Goal: Communication & Community: Answer question/provide support

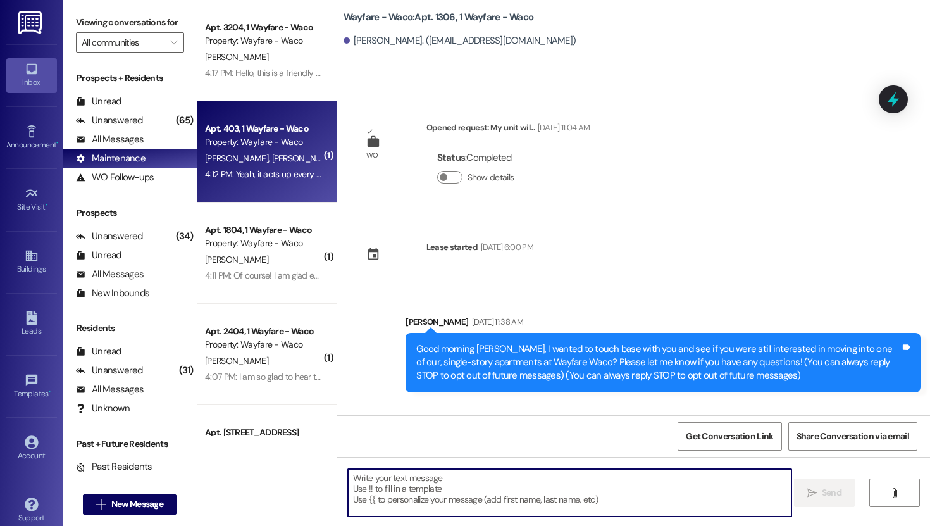
scroll to position [1838, 0]
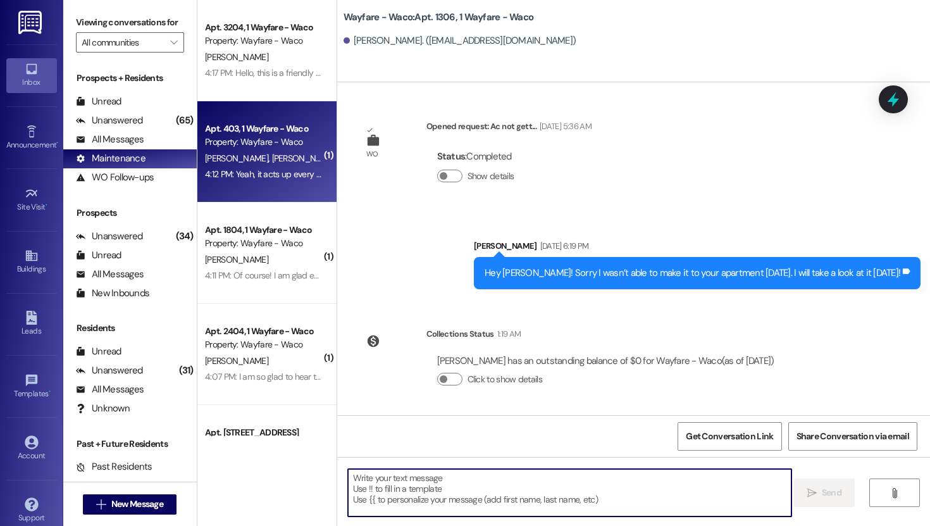
click at [278, 183] on div "Apt. 403, 1 Wayfare - Waco Property: Wayfare - Waco [PERSON_NAME] [PERSON_NAME]…" at bounding box center [266, 151] width 139 height 101
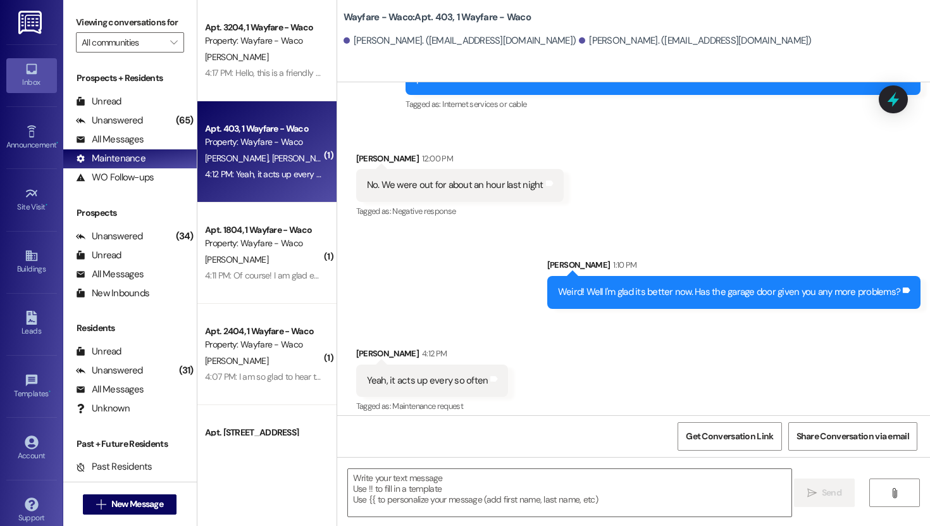
scroll to position [13180, 0]
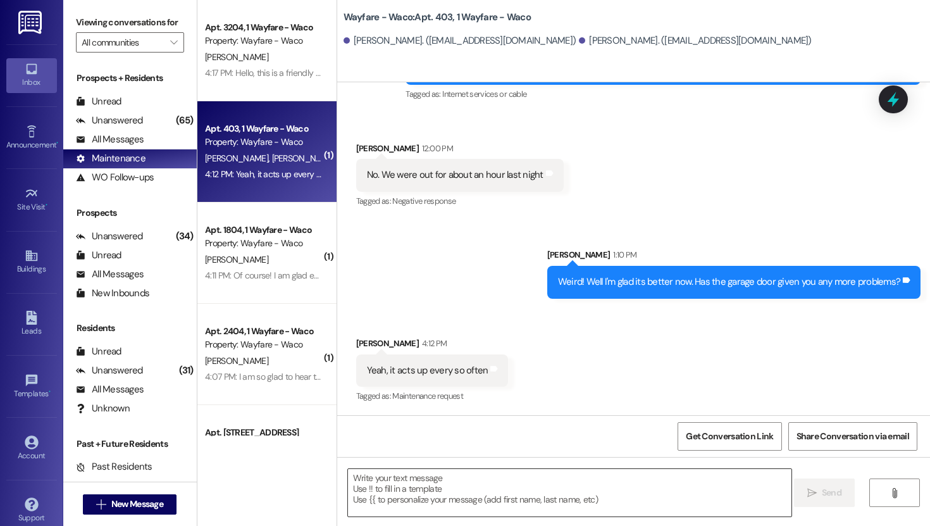
click at [499, 482] on textarea at bounding box center [570, 492] width 444 height 47
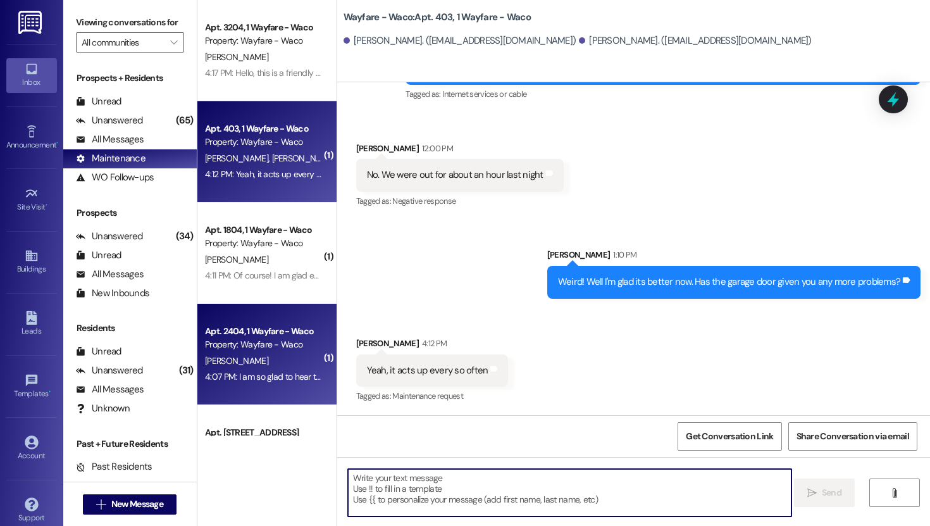
click at [261, 380] on div "4:07 PM: I am so glad to hear that everything has been good for you! If you hav…" at bounding box center [682, 376] width 954 height 11
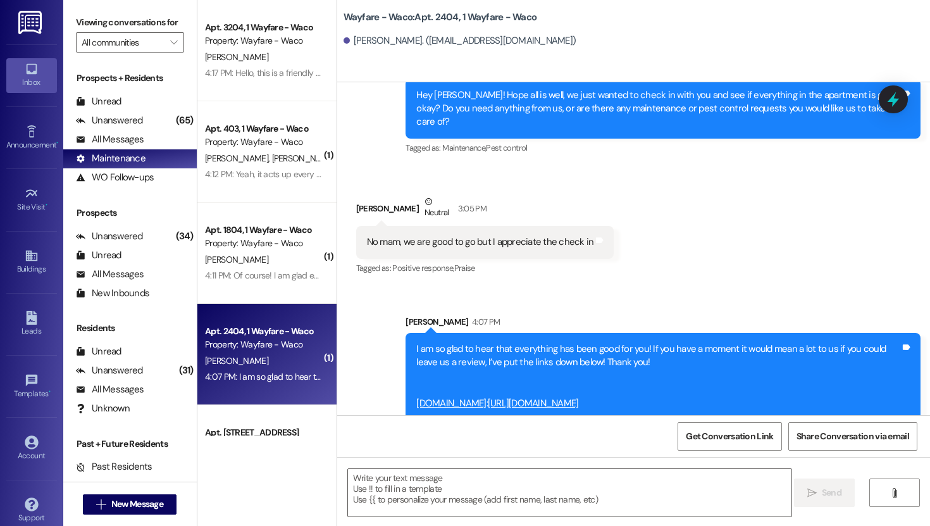
scroll to position [5158, 0]
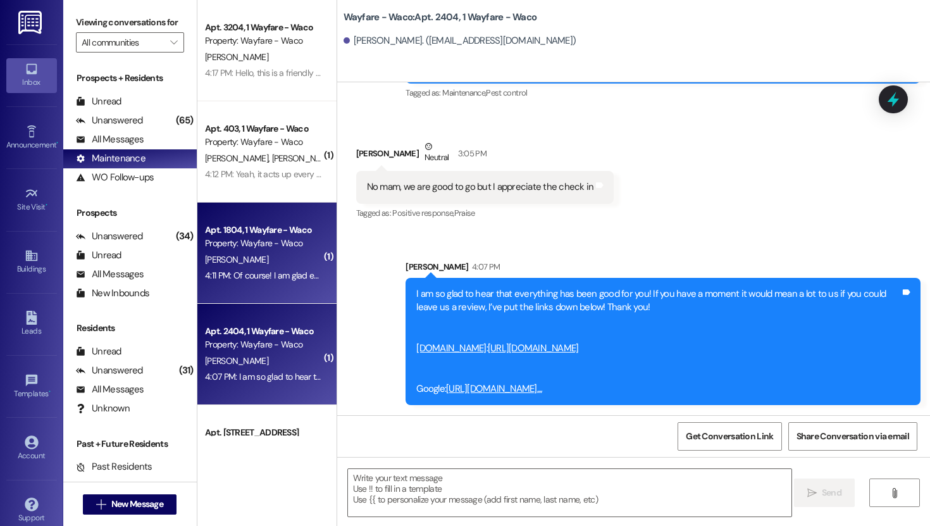
click at [286, 259] on div "[PERSON_NAME]" at bounding box center [264, 260] width 120 height 16
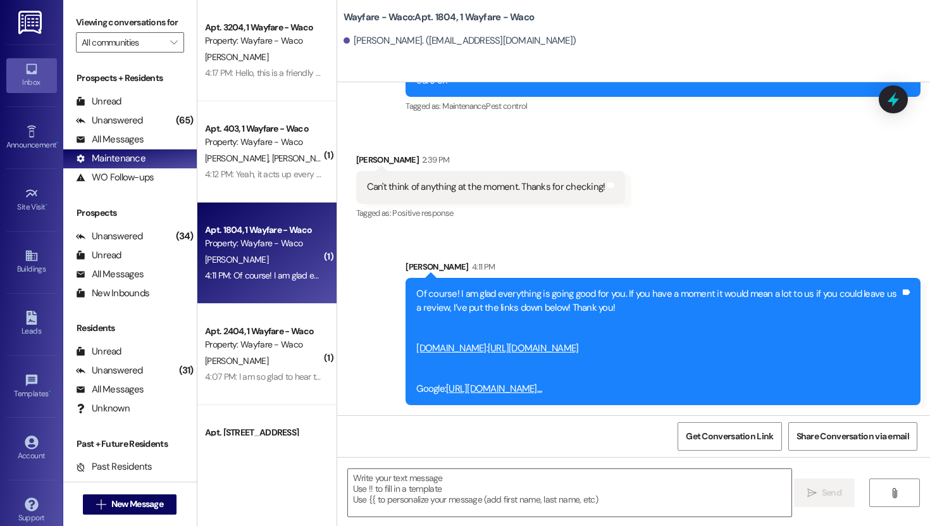
scroll to position [7726, 0]
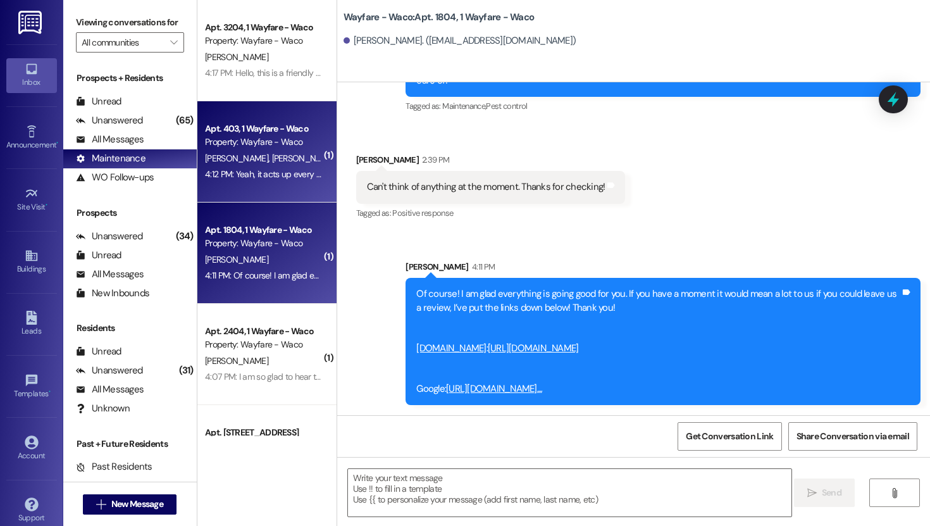
click at [239, 149] on div "Apt. 403, 1 Wayfare - Waco Property: Wayfare - Waco" at bounding box center [264, 136] width 120 height 30
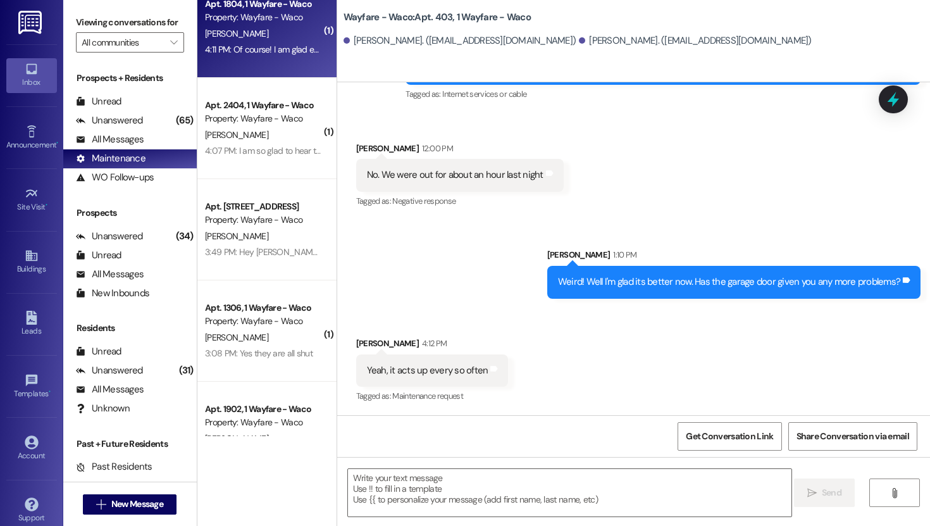
scroll to position [234, 0]
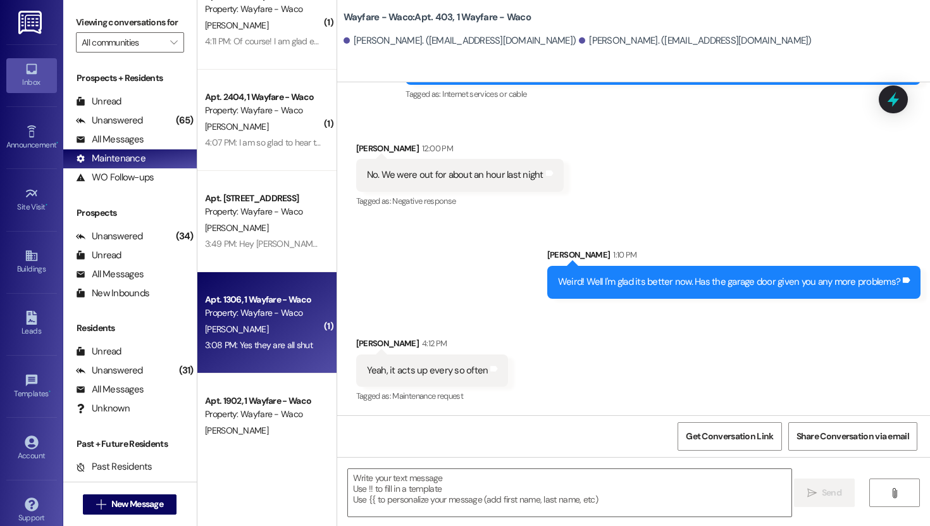
click at [245, 317] on div "Property: Wayfare - Waco" at bounding box center [263, 312] width 117 height 13
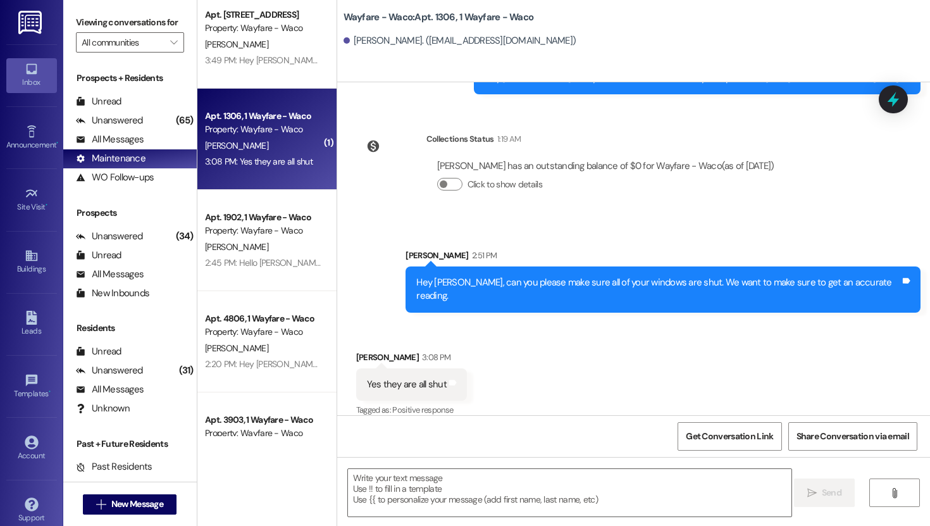
scroll to position [425, 0]
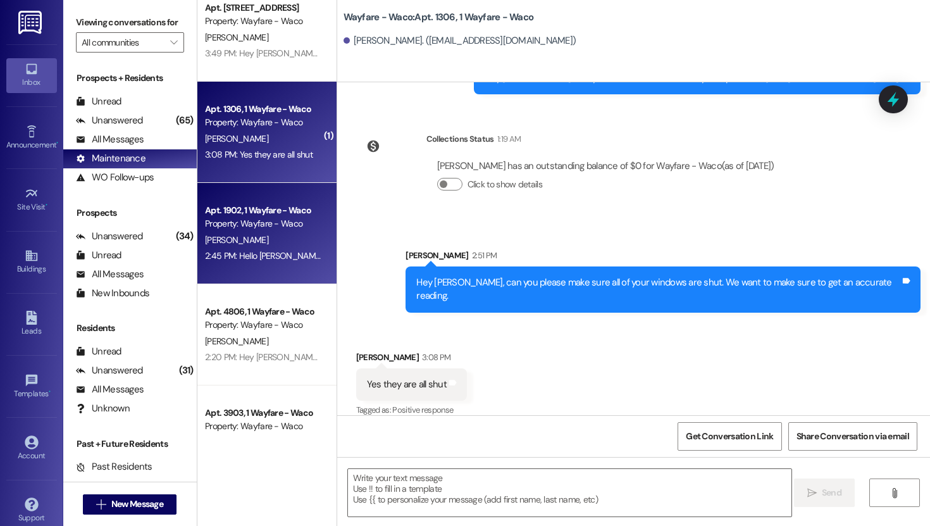
click at [259, 245] on div "[PERSON_NAME]" at bounding box center [264, 240] width 120 height 16
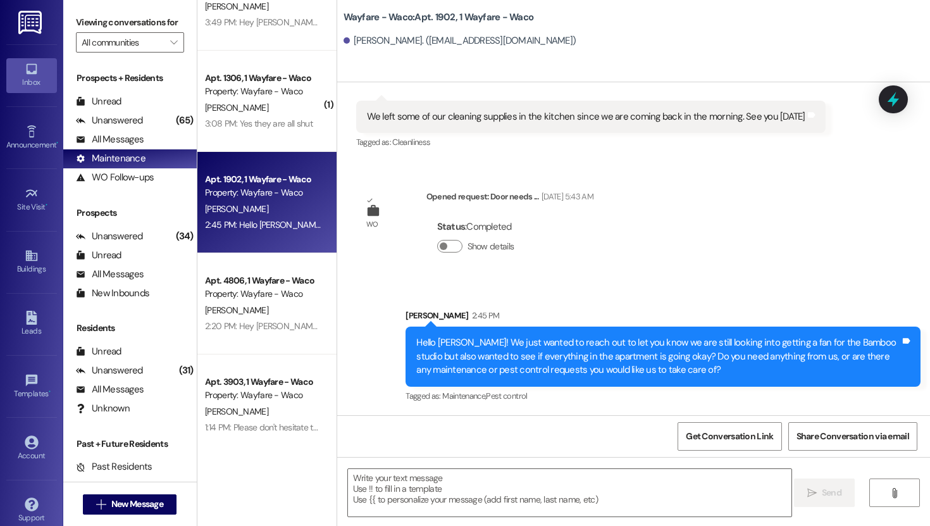
scroll to position [458, 0]
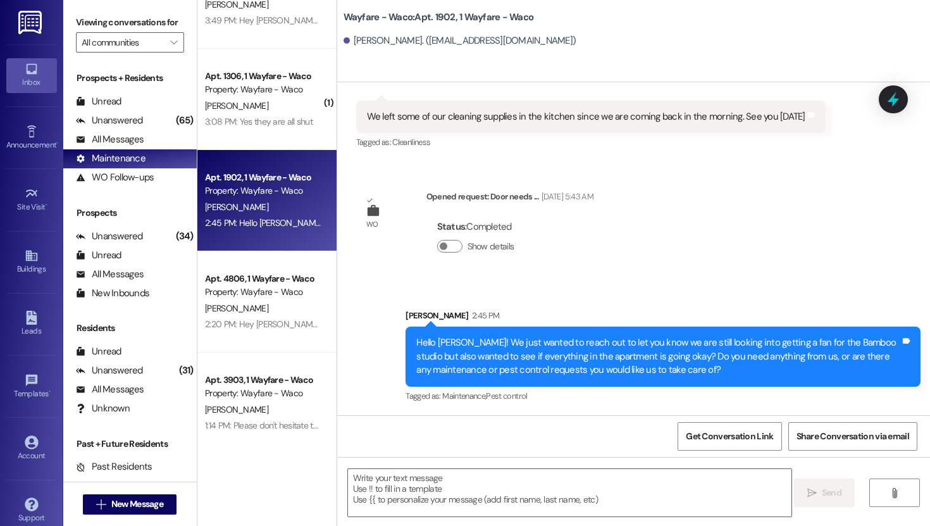
click at [248, 333] on div "( 1 ) Apt. 1804, 1 Wayfare - Waco Property: Wayfare - Waco [PERSON_NAME] 4:11 P…" at bounding box center [266, 218] width 139 height 436
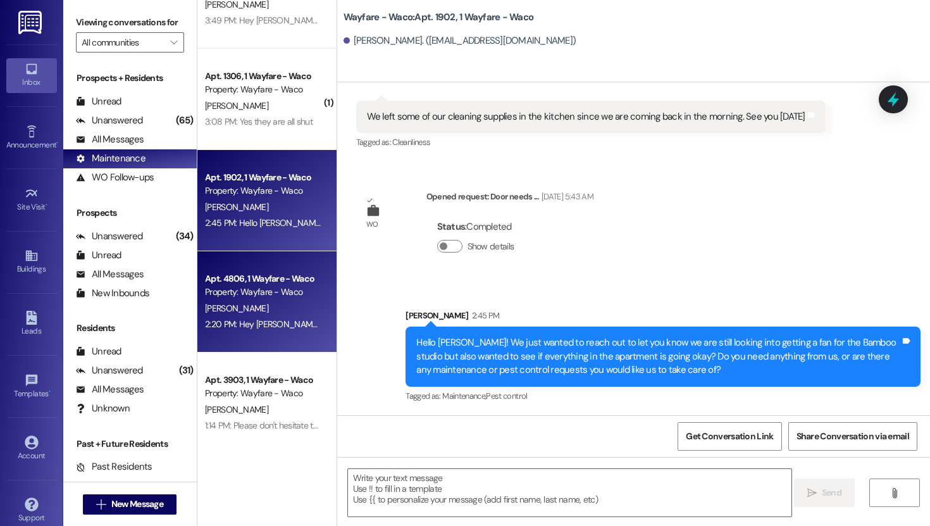
click at [252, 326] on div "2:20 PM: Hey [PERSON_NAME], I hope your having a good day so far! We were dropp…" at bounding box center [899, 323] width 1388 height 11
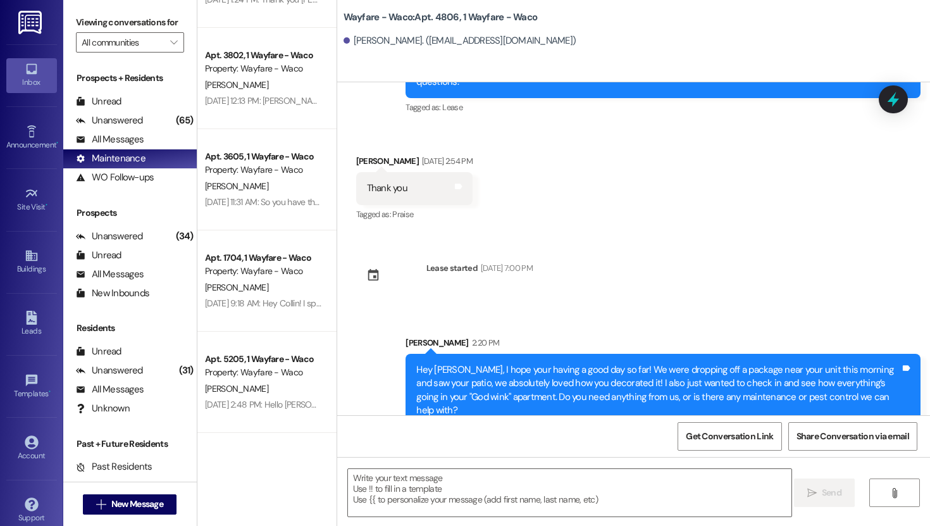
scroll to position [2725, 0]
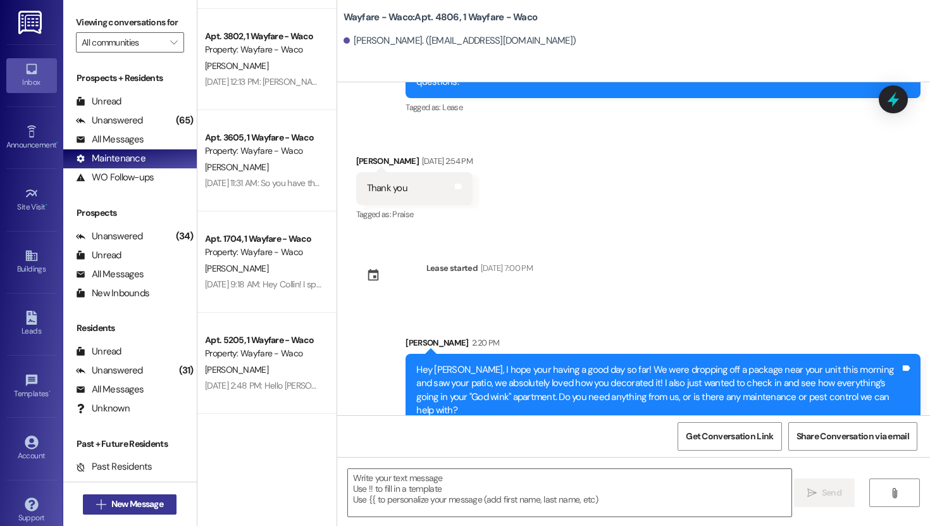
click at [131, 499] on span "New Message" at bounding box center [137, 503] width 52 height 13
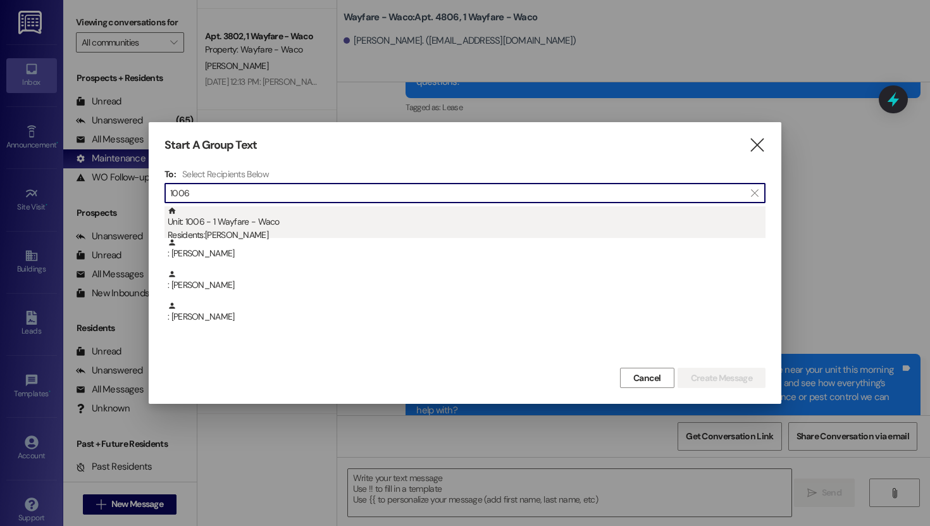
type input "1006"
click at [262, 224] on div "Unit: 1006 - 1 Wayfare - Waco Residents: [PERSON_NAME]" at bounding box center [467, 224] width 598 height 36
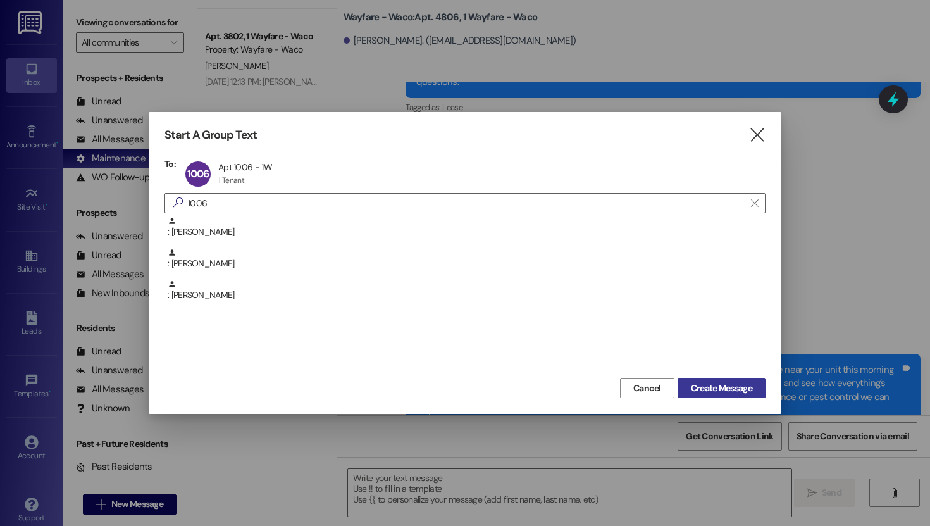
click at [710, 382] on span "Create Message" at bounding box center [721, 388] width 61 height 13
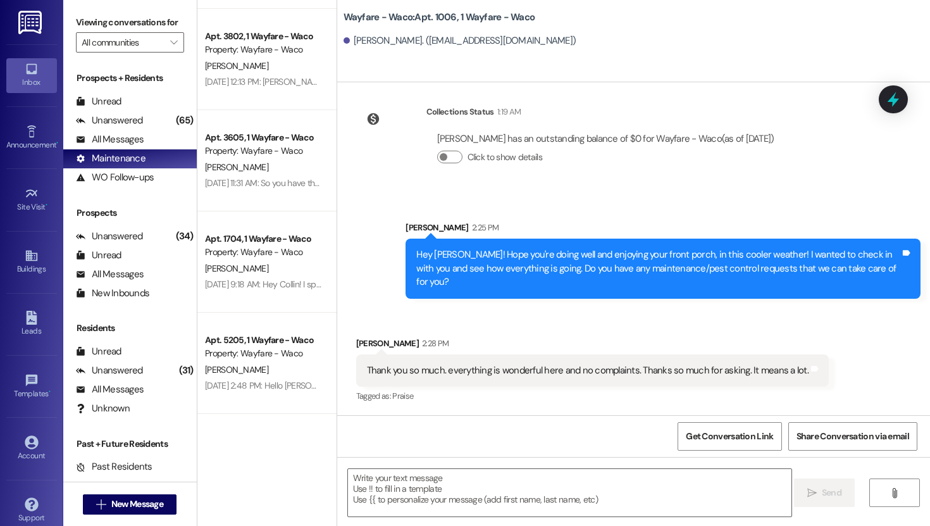
scroll to position [8632, 0]
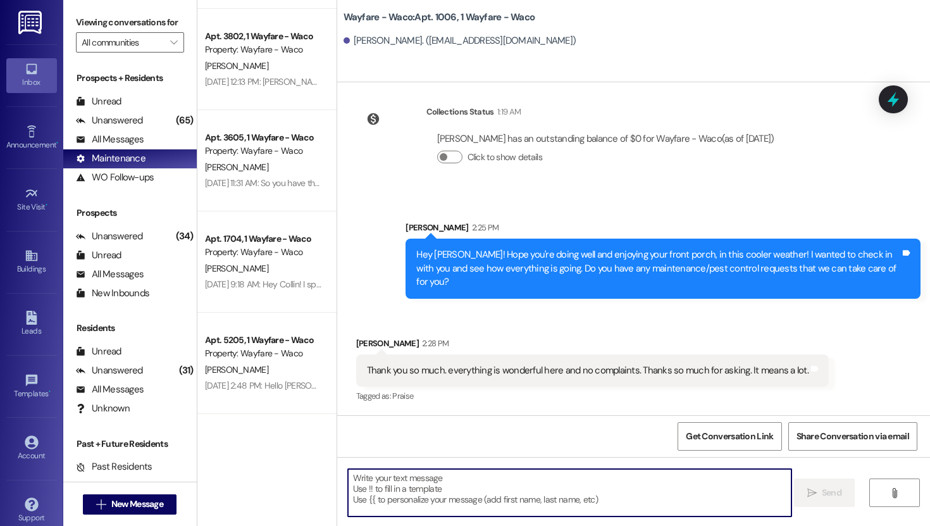
click at [405, 487] on textarea at bounding box center [570, 492] width 444 height 47
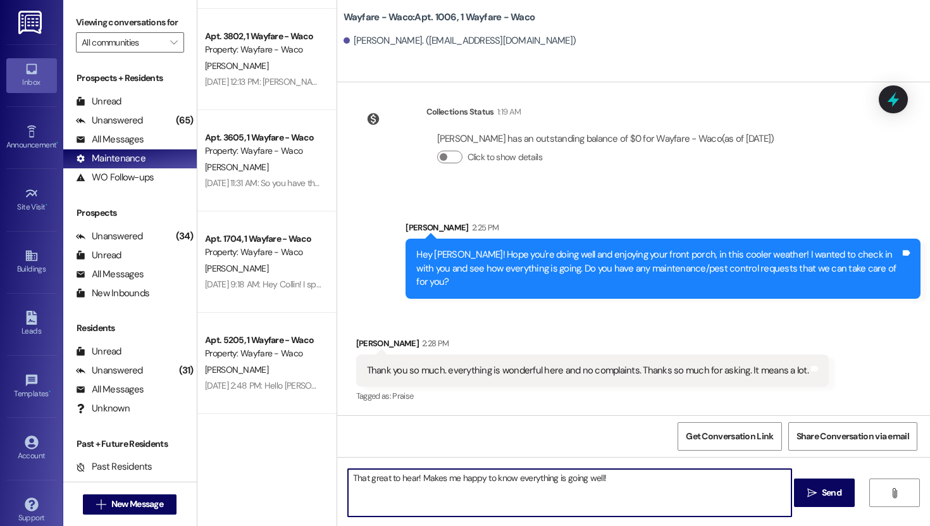
click at [365, 483] on textarea "That great to hear! Makes me happy to know everything is going well!" at bounding box center [570, 492] width 444 height 47
click at [348, 480] on textarea "great to hear! Makes me happy to know everything is going well" at bounding box center [570, 492] width 444 height 47
type textarea "You're welcome, that is great to hear! Makes me happy to know everything is goi…"
click at [815, 494] on icon "" at bounding box center [811, 493] width 9 height 10
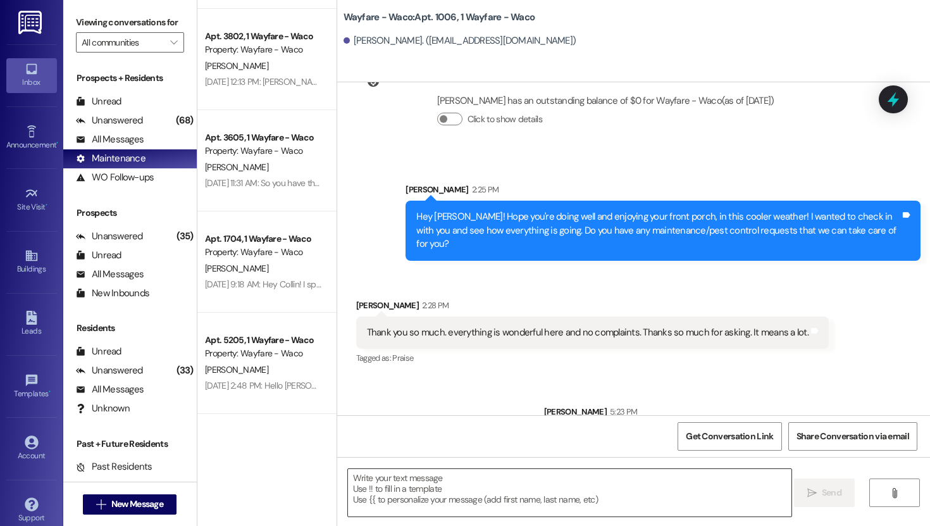
scroll to position [8631, 0]
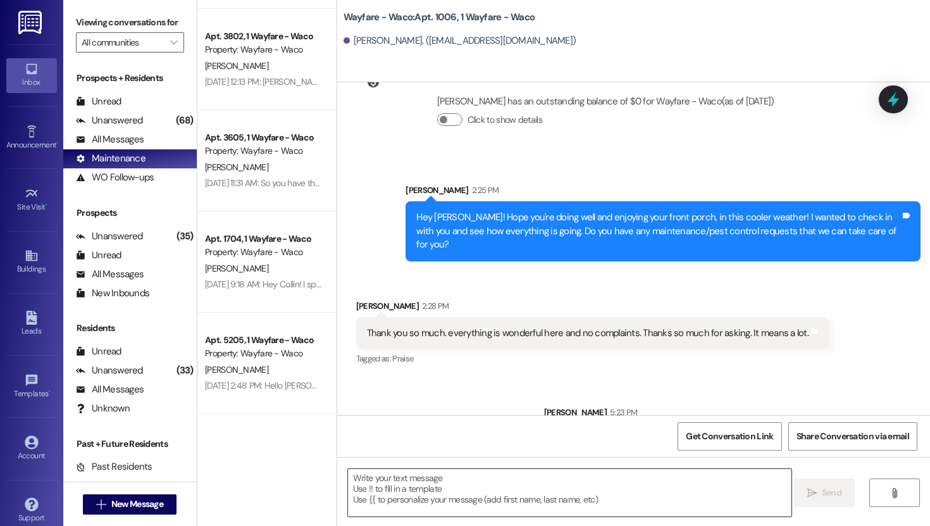
click at [564, 492] on textarea at bounding box center [570, 492] width 444 height 47
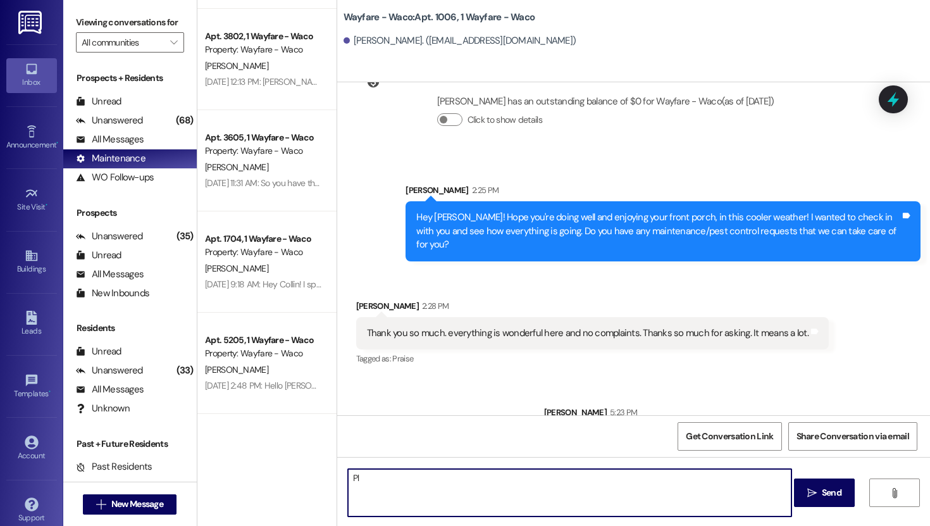
type textarea "P"
type textarea "If you have time and feel up to it, it would mean alot to us if you can leave u…"
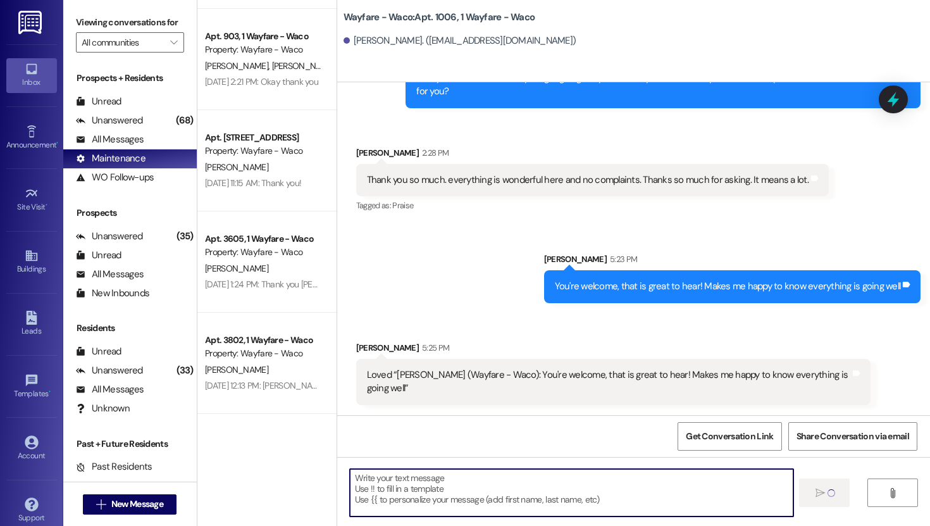
scroll to position [8821, 0]
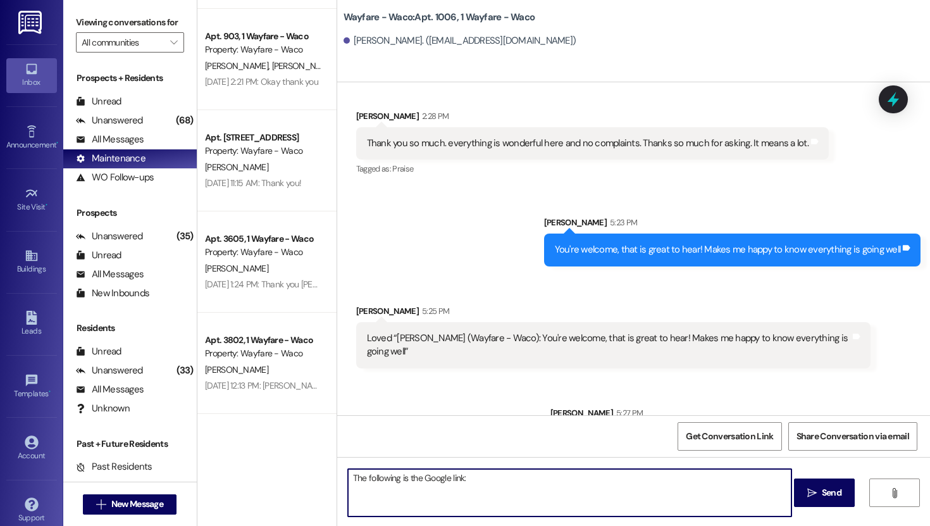
paste textarea "[URL][DOMAIN_NAME],"
type textarea "The following is the Google link: [URL][DOMAIN_NAME],"
click at [814, 498] on span " Send" at bounding box center [825, 492] width 40 height 13
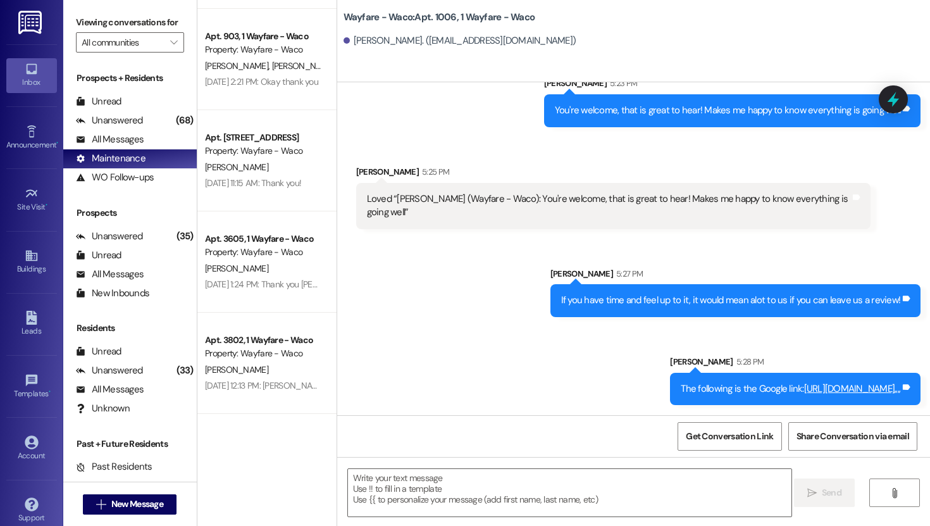
scroll to position [9039, 0]
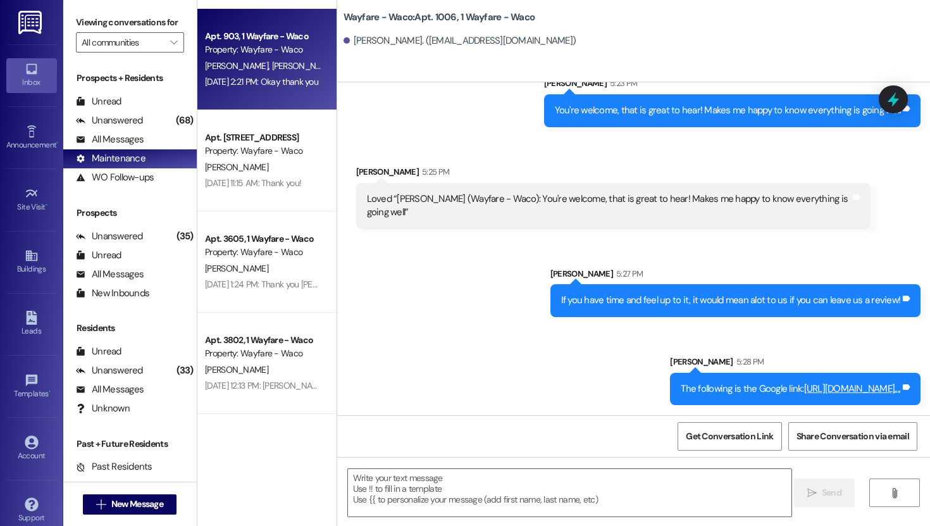
click at [260, 82] on div "[DATE] 2:21 PM: Okay thank you [DATE] 2:21 PM: Okay thank you" at bounding box center [261, 81] width 113 height 11
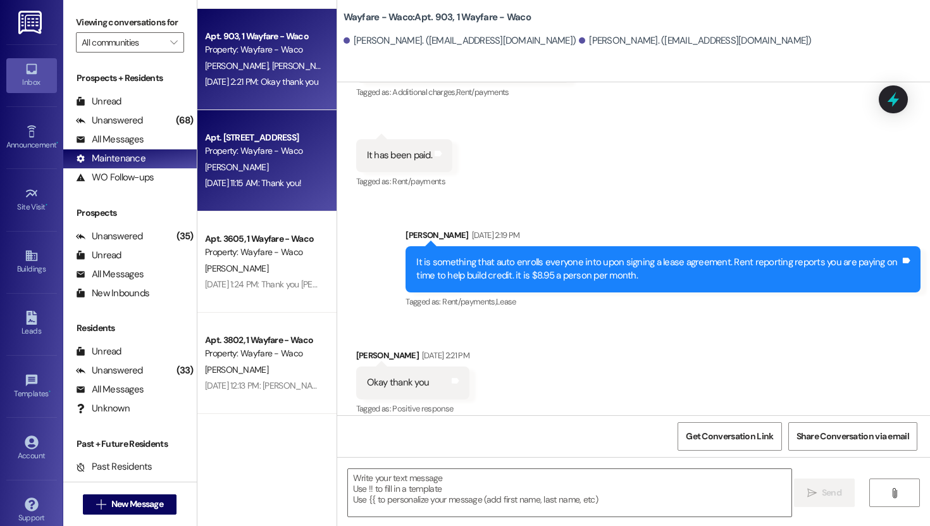
click at [263, 161] on div "[PERSON_NAME]" at bounding box center [264, 167] width 120 height 16
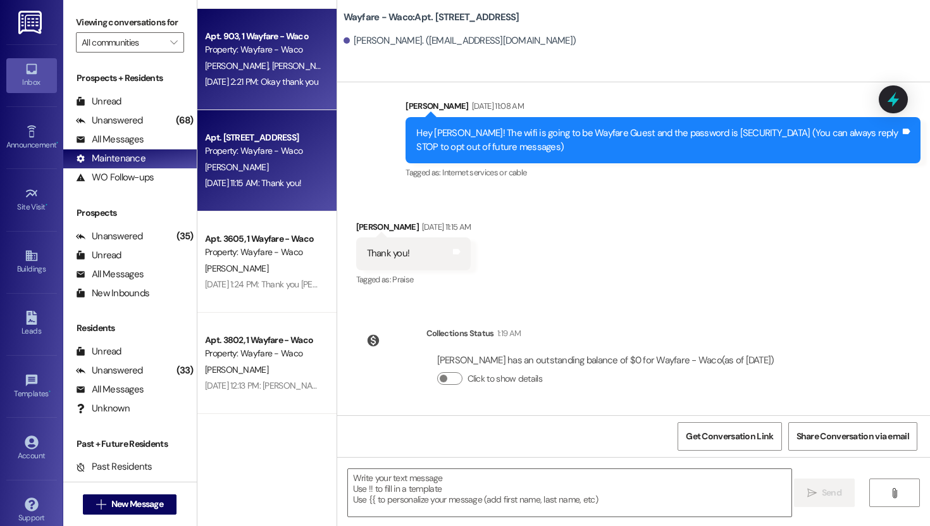
click at [265, 106] on div "Apt. 903, 1 Wayfare - Waco Property: Wayfare - Waco [PERSON_NAME] [PERSON_NAME]…" at bounding box center [266, 59] width 139 height 101
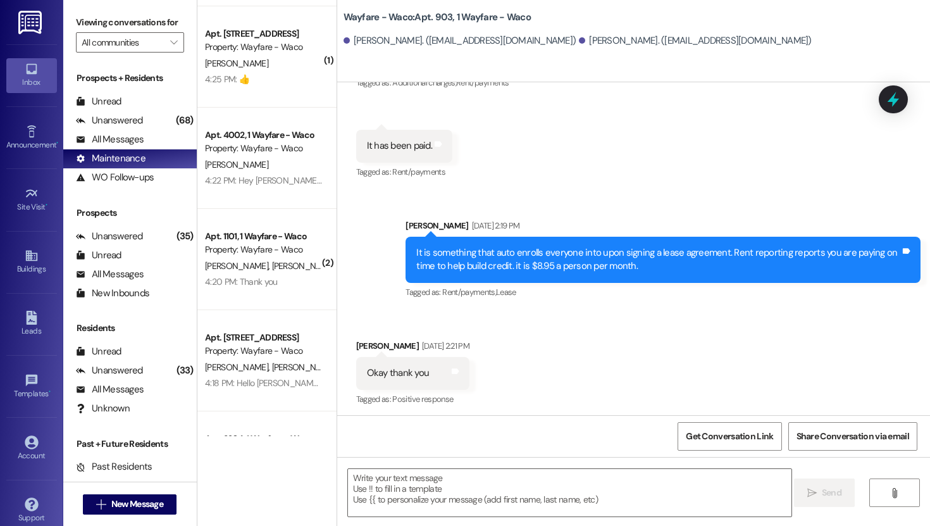
scroll to position [0, 0]
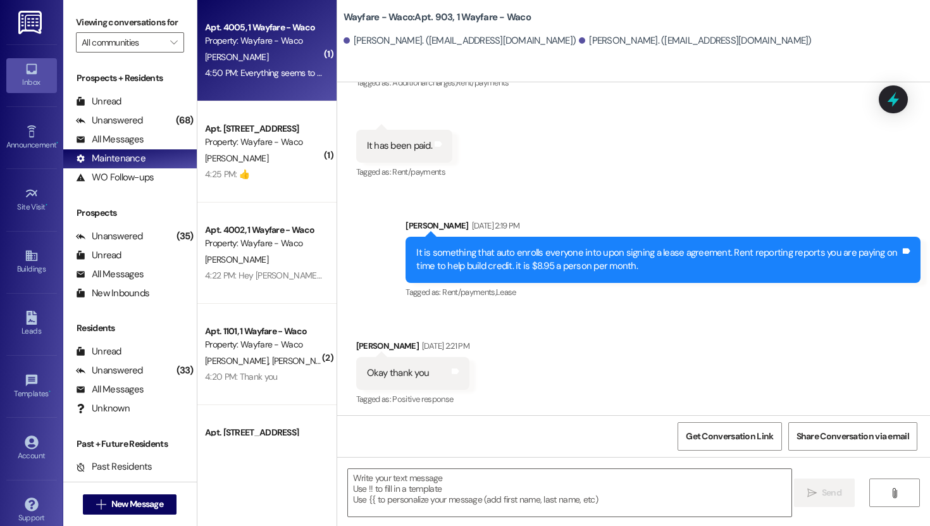
click at [270, 71] on div "4:50 PM: Everything seems to be okay at the moment thank you!!! 4:50 PM: Everyt…" at bounding box center [326, 72] width 242 height 11
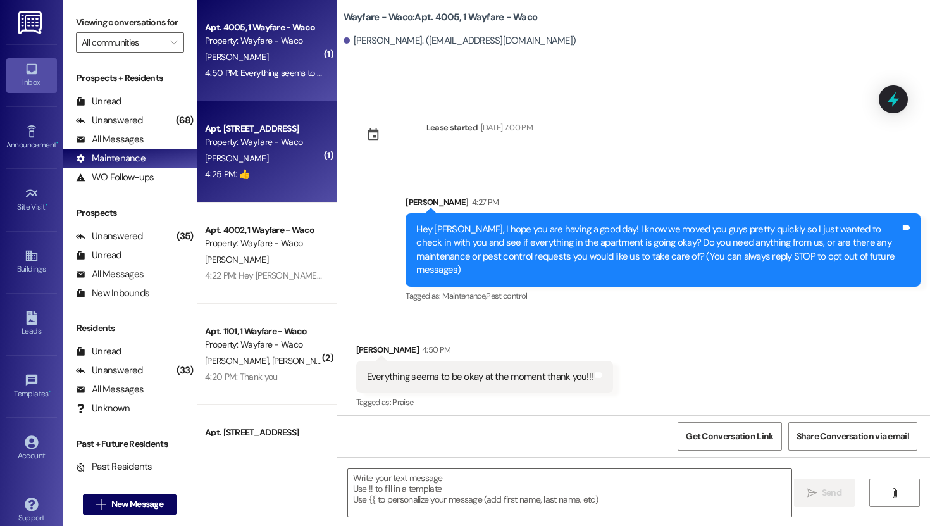
click at [246, 171] on div "4:25 PM: 👍 4:25 PM: 👍" at bounding box center [264, 174] width 120 height 16
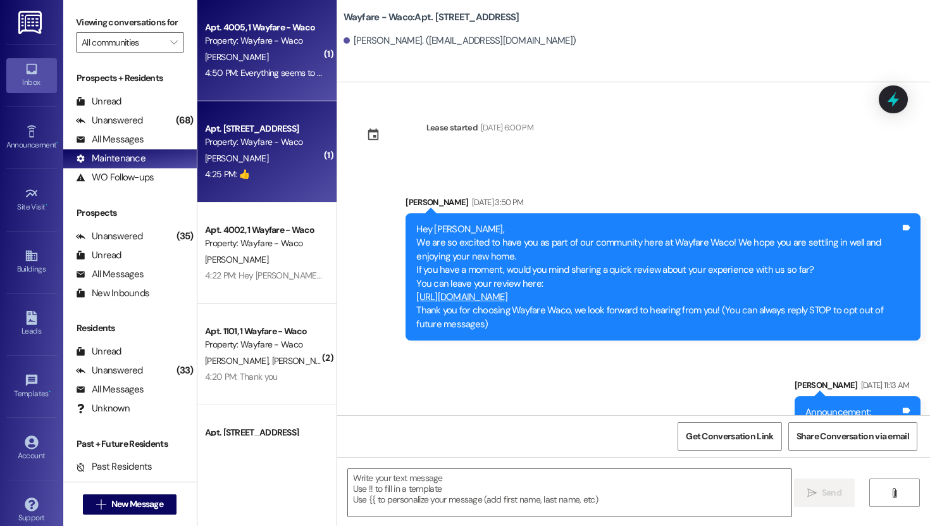
scroll to position [10698, 0]
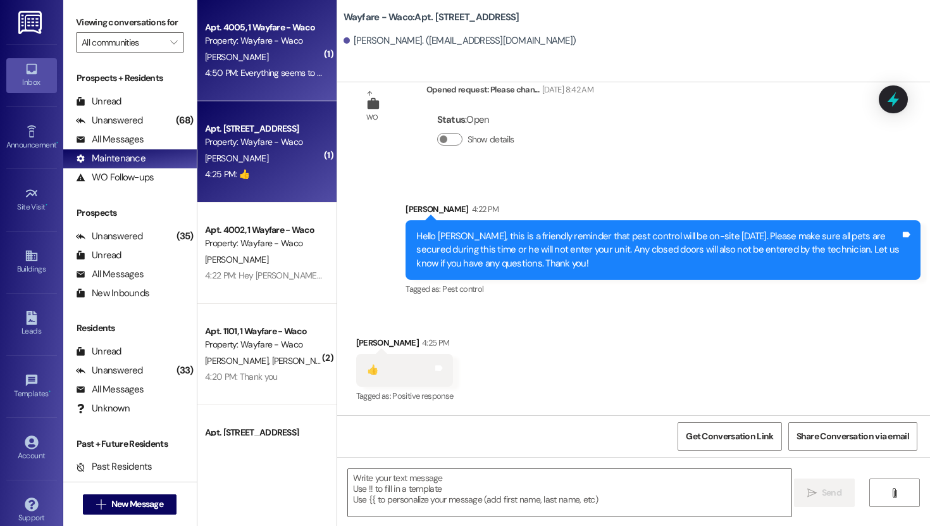
click at [270, 54] on div "[PERSON_NAME]" at bounding box center [264, 57] width 120 height 16
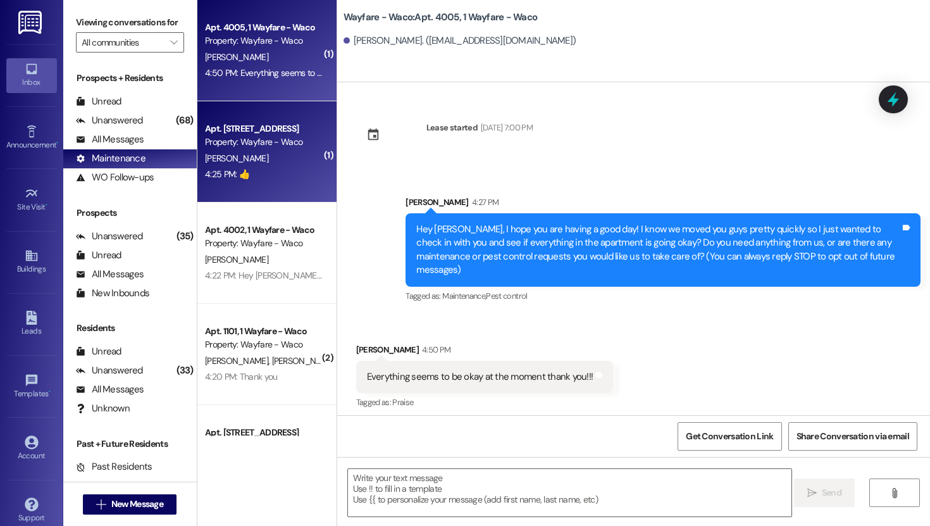
click at [268, 152] on div "[PERSON_NAME]" at bounding box center [264, 159] width 120 height 16
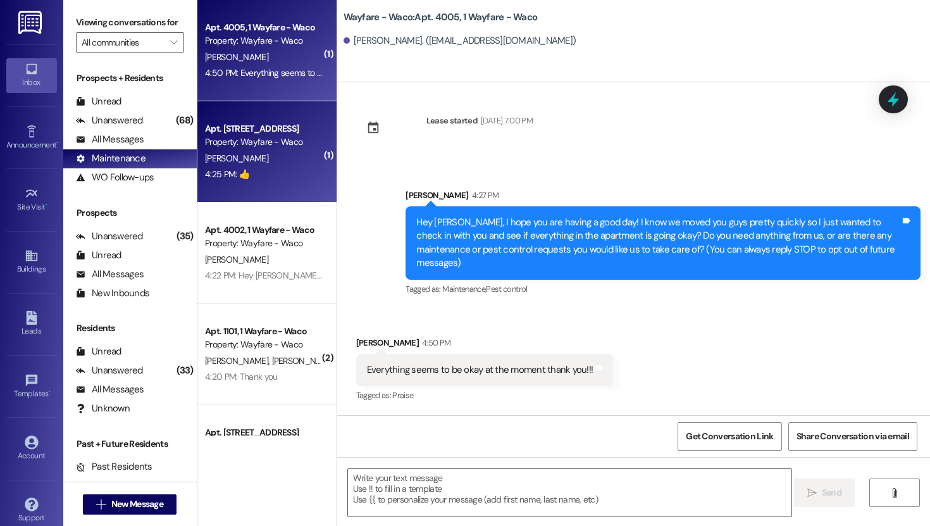
click at [265, 92] on div "Apt. 4005, 1 Wayfare - Waco Property: Wayfare - Waco [PERSON_NAME] 4:50 PM: Eve…" at bounding box center [266, 50] width 139 height 101
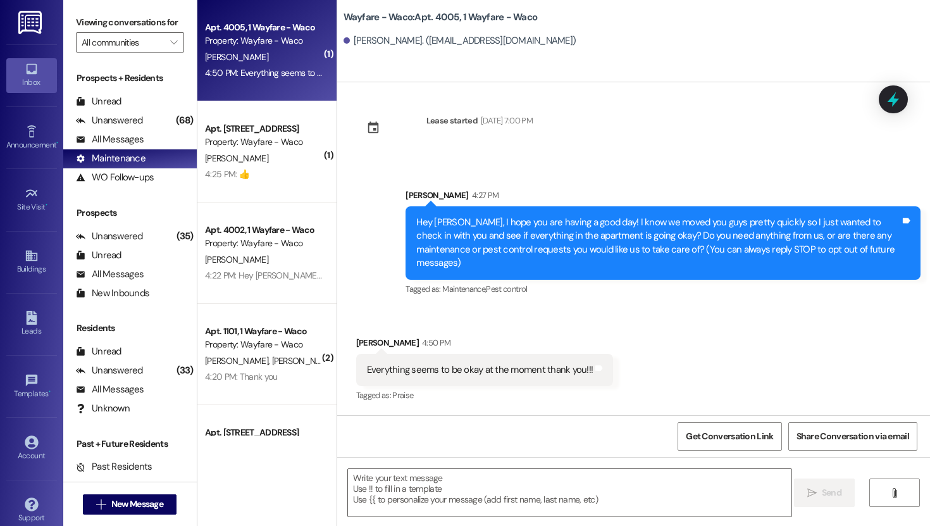
scroll to position [0, 0]
